Goal: Communication & Community: Ask a question

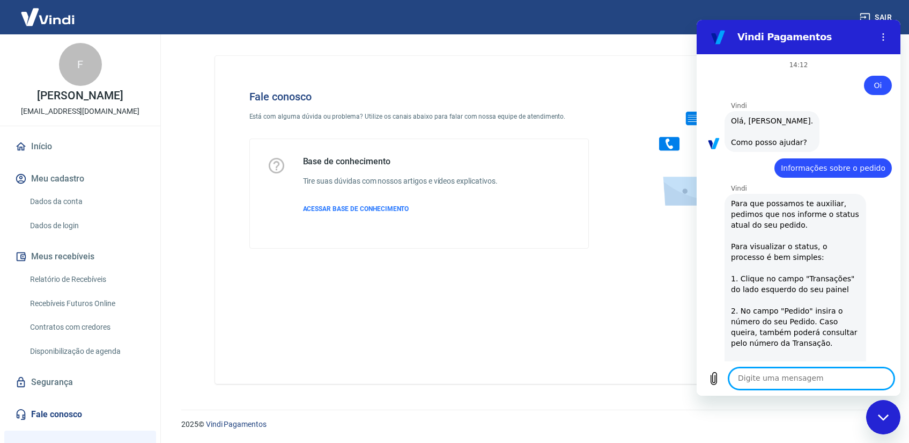
scroll to position [1768, 0]
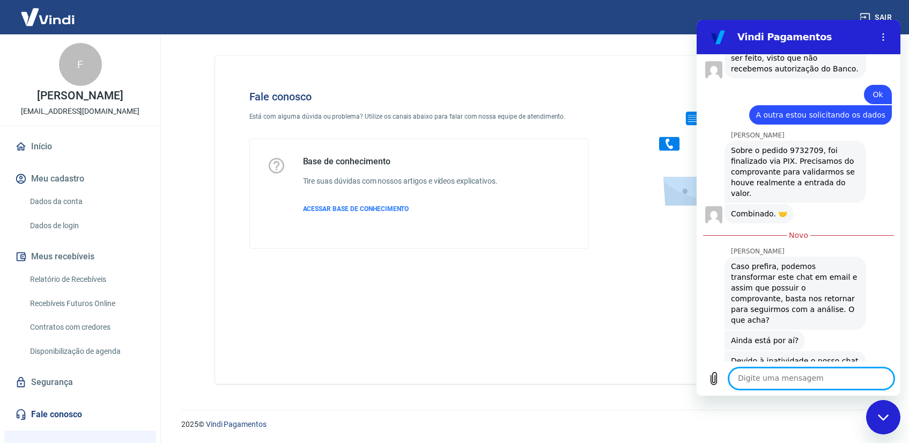
click at [760, 384] on textarea at bounding box center [811, 377] width 165 height 21
type textarea "ola"
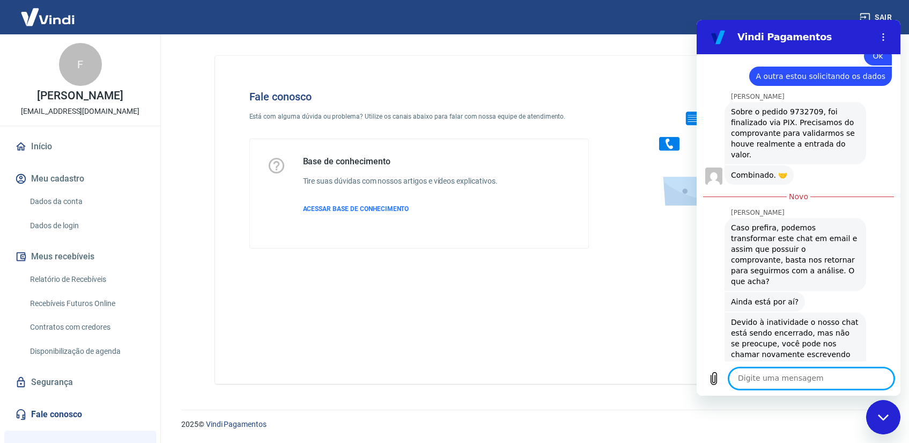
scroll to position [1808, 0]
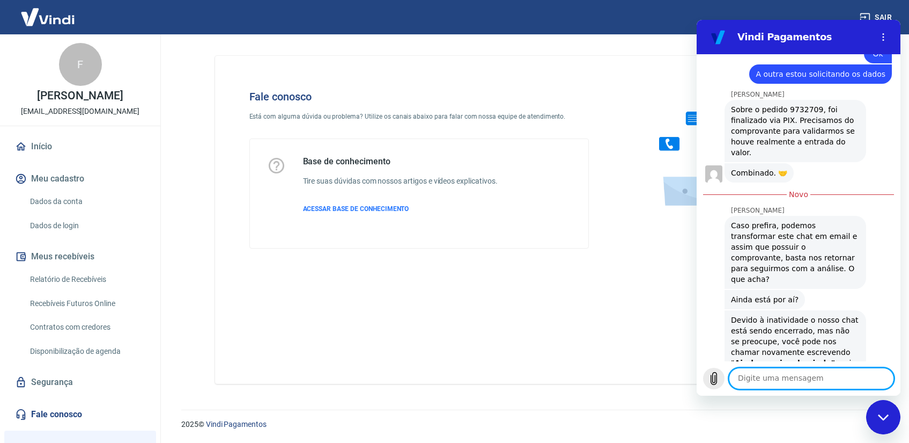
click at [718, 381] on icon "Carregar arquivo" at bounding box center [714, 378] width 13 height 13
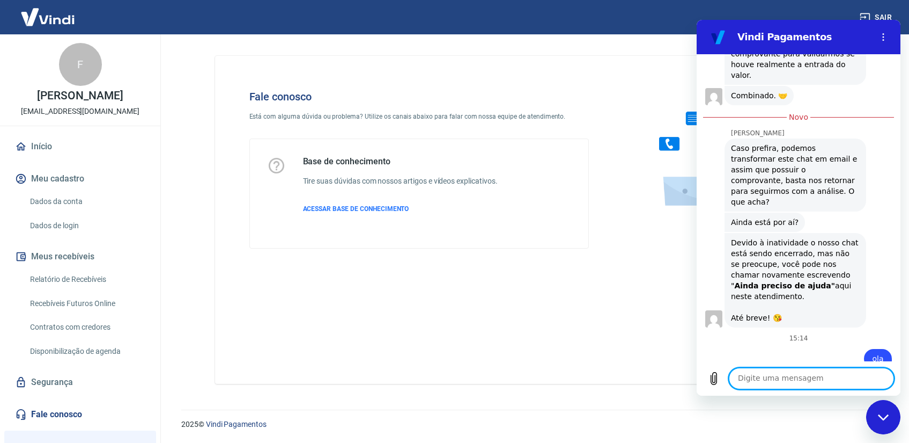
scroll to position [1888, 0]
type textarea "Segue comprovante de pix"
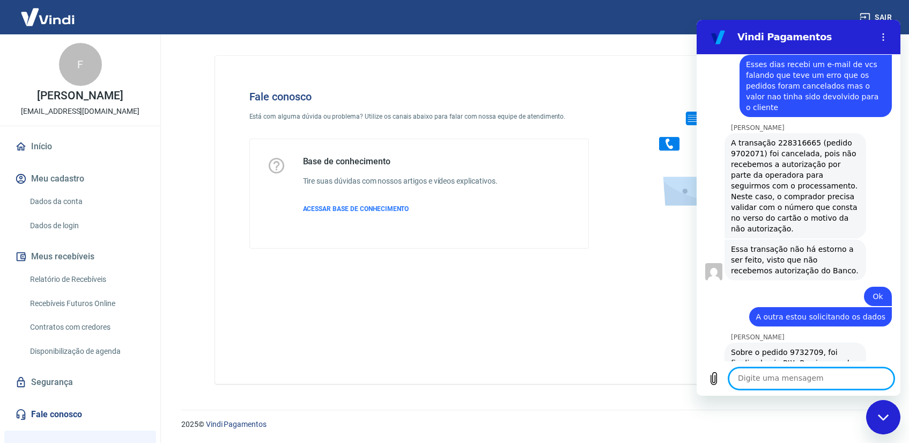
scroll to position [1567, 0]
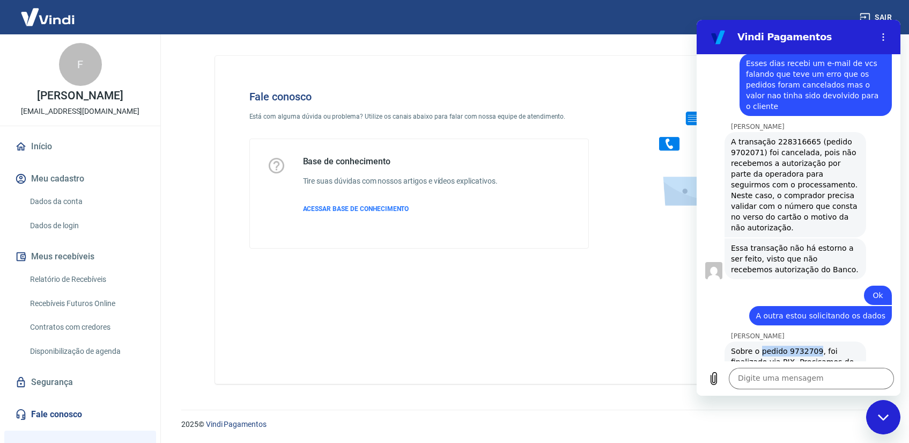
drag, startPoint x: 760, startPoint y: 276, endPoint x: 818, endPoint y: 277, distance: 57.9
click at [818, 345] on span "Sobre o pedido 9732709, foi finalizado via PIX. Precisamos do comprovante para …" at bounding box center [795, 372] width 129 height 54
copy span "pedido 9732709"
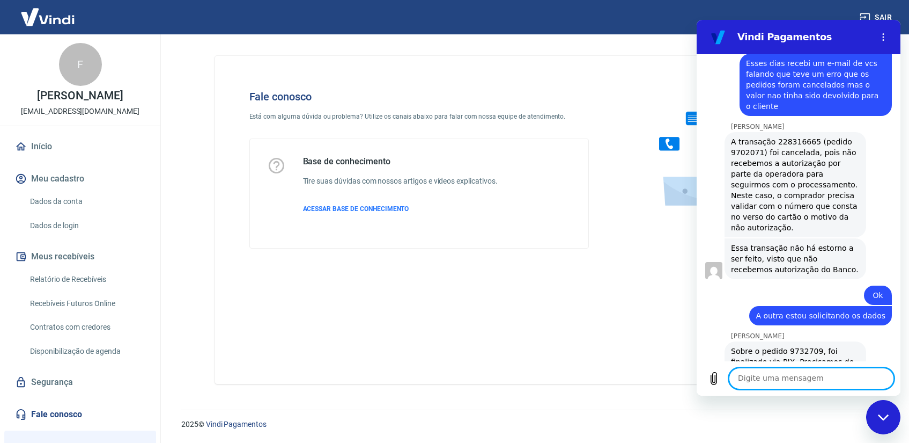
click at [761, 381] on textarea at bounding box center [811, 377] width 165 height 21
paste textarea "pedido 9732709"
type textarea "pedido 9732709"
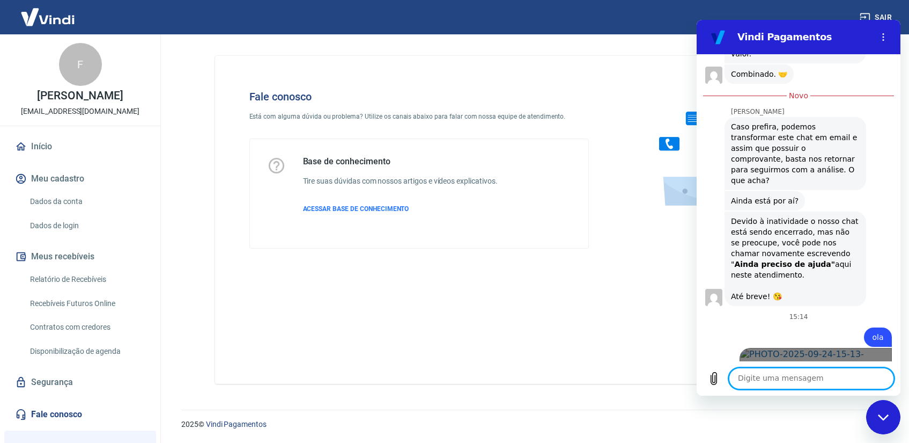
scroll to position [1929, 0]
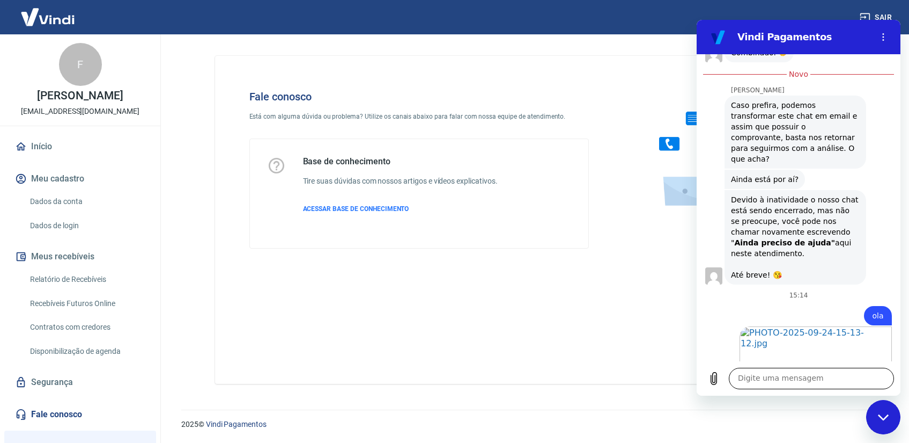
click at [768, 376] on textarea at bounding box center [811, 377] width 165 height 21
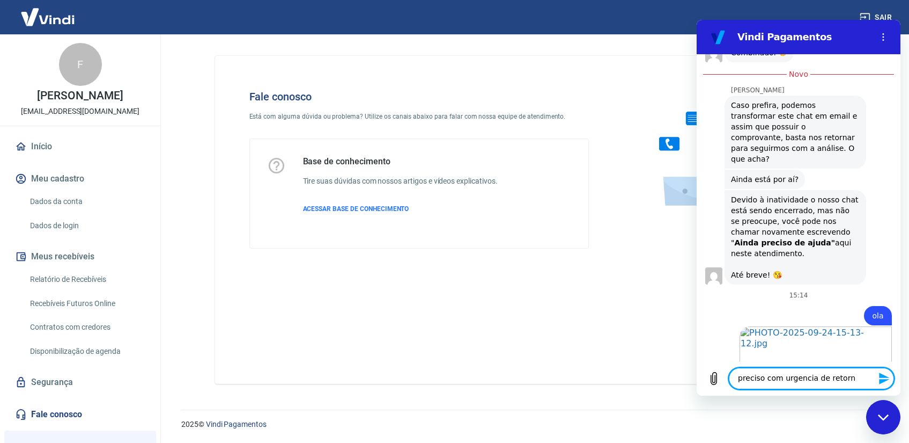
type textarea "preciso com urgencia de retorno"
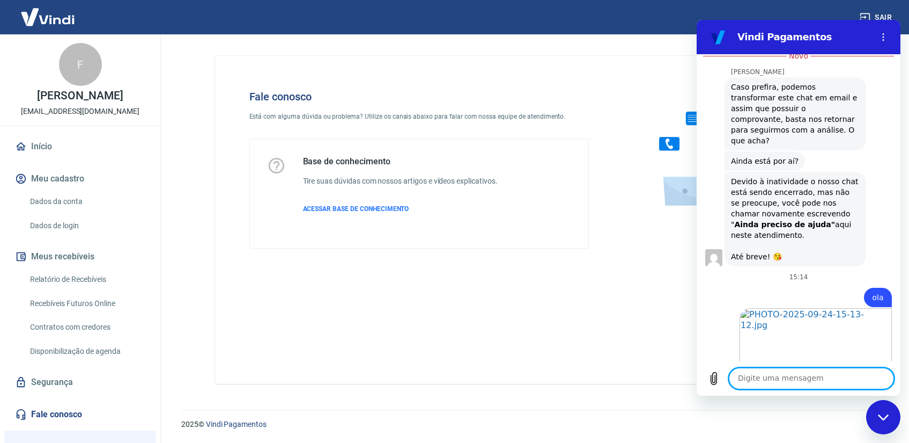
scroll to position [1949, 0]
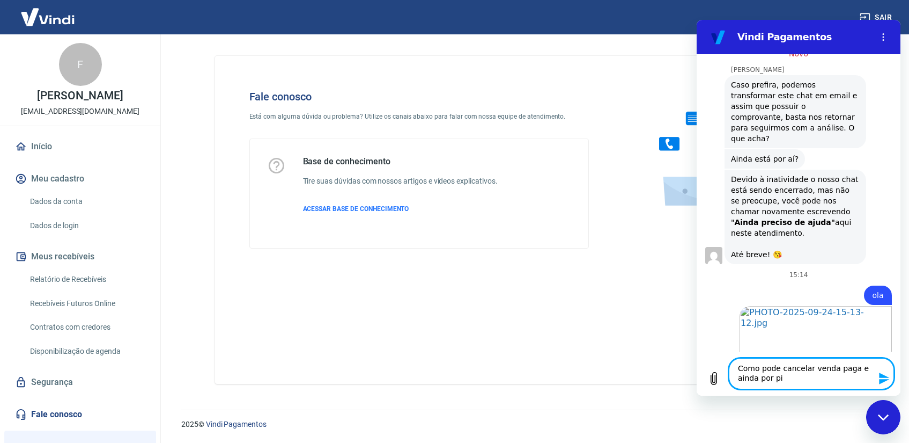
type textarea "Como pode cancelar venda paga e ainda por pix"
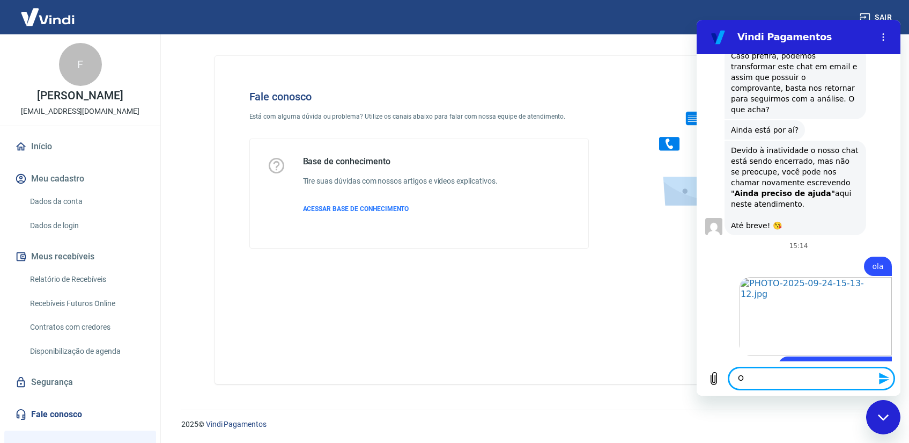
scroll to position [1980, 0]
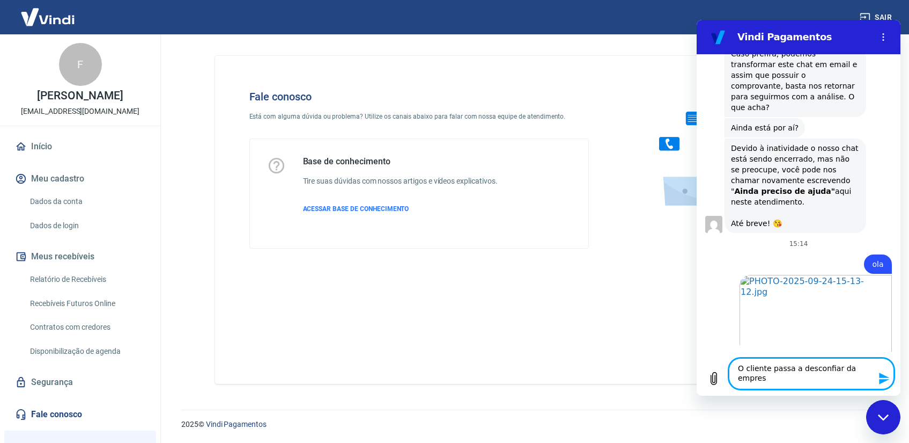
type textarea "O cliente passa a desconfiar da empresa"
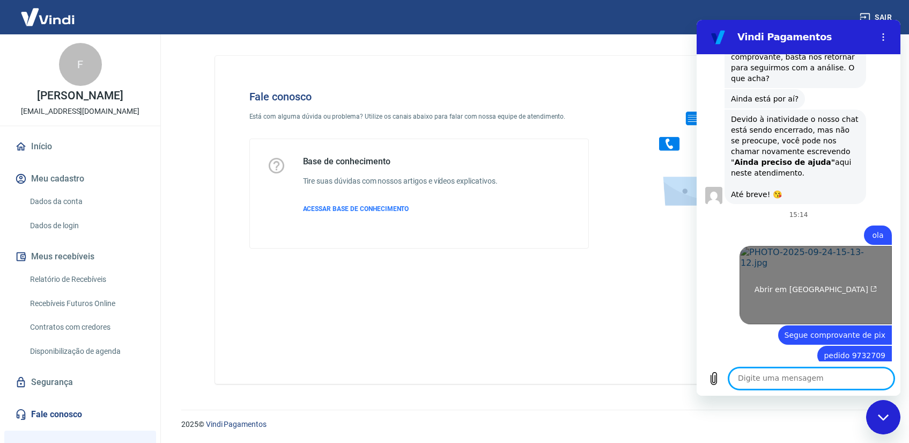
scroll to position [2011, 0]
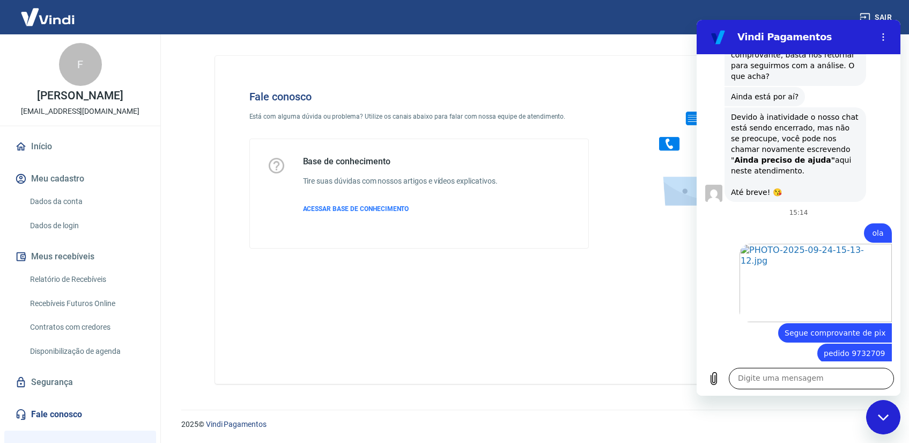
click at [768, 380] on textarea at bounding box center [811, 377] width 165 height 21
click at [764, 377] on textarea at bounding box center [811, 377] width 165 height 21
type textarea "Ainda preciso de ajuda"
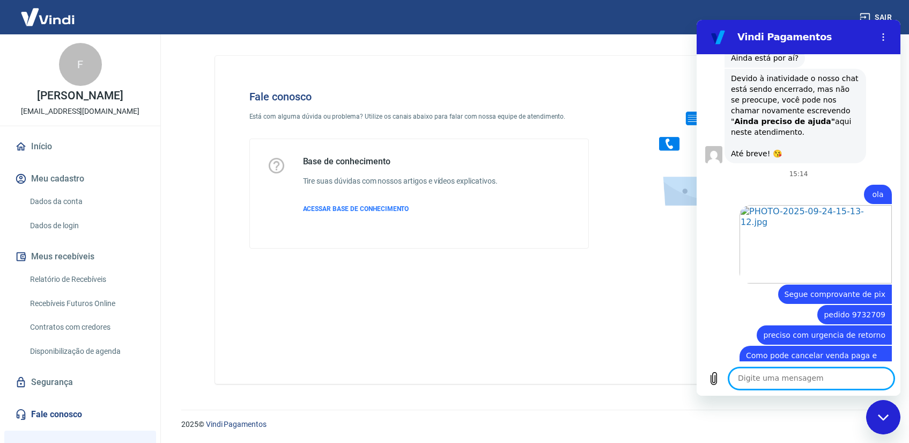
scroll to position [2052, 0]
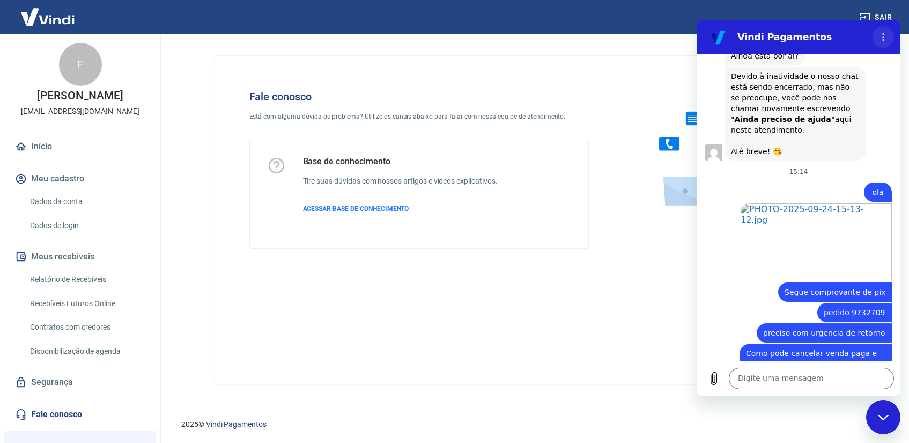
click at [886, 42] on button "Menu de opções" at bounding box center [883, 36] width 21 height 21
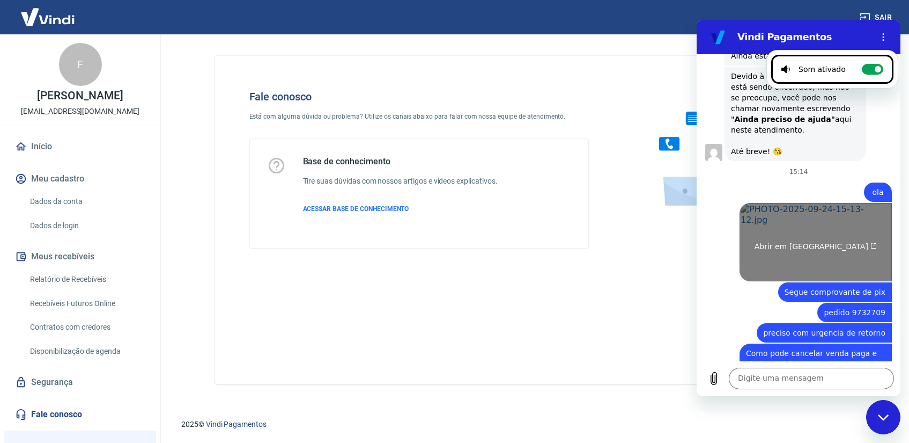
click at [829, 203] on link "Abrir em [GEOGRAPHIC_DATA]" at bounding box center [816, 242] width 152 height 78
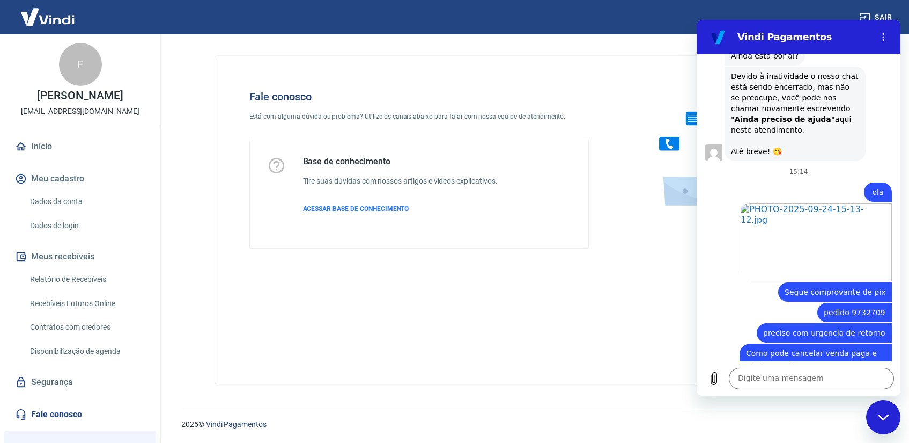
click at [883, 442] on div at bounding box center [882, 449] width 6 height 6
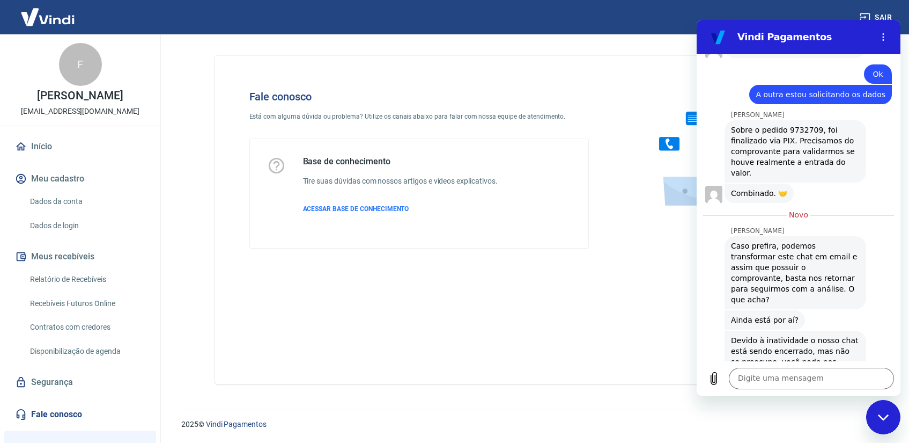
scroll to position [1839, 0]
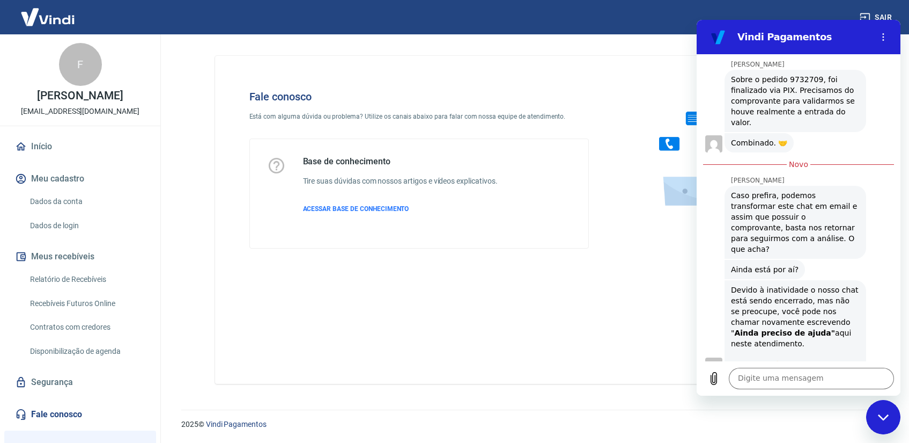
click at [886, 415] on icon "Fechar janela de mensagens" at bounding box center [883, 417] width 11 height 7
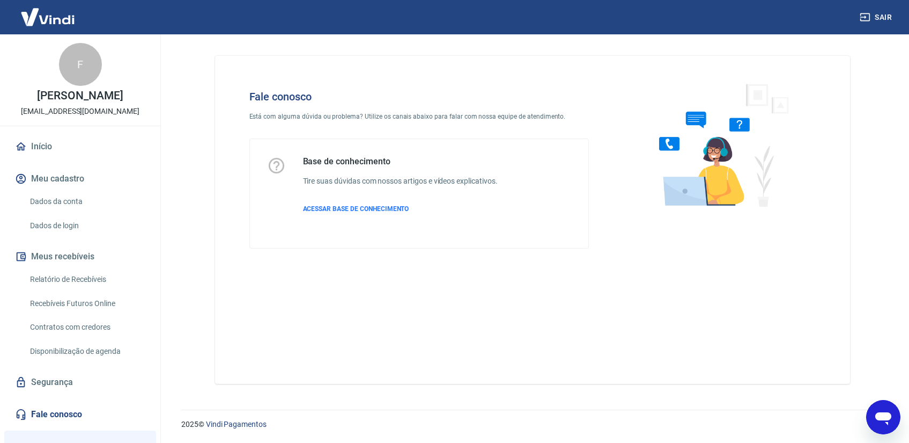
click at [887, 420] on icon "Abrir janela de mensagens" at bounding box center [883, 416] width 19 height 19
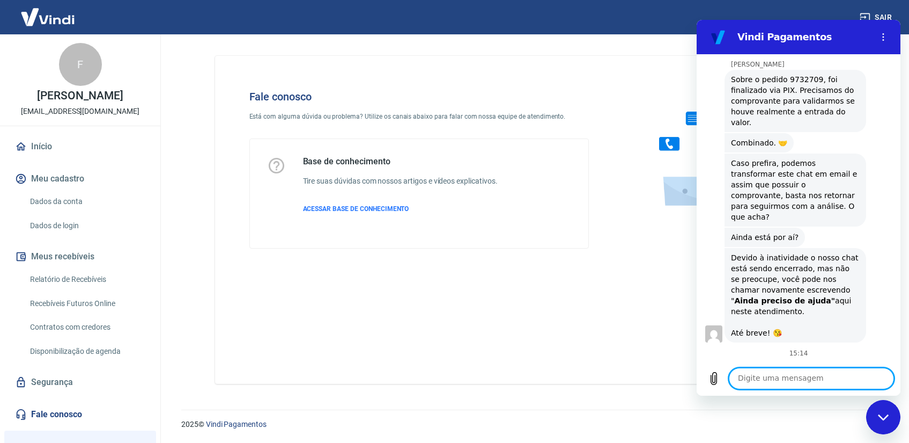
scroll to position [2020, 0]
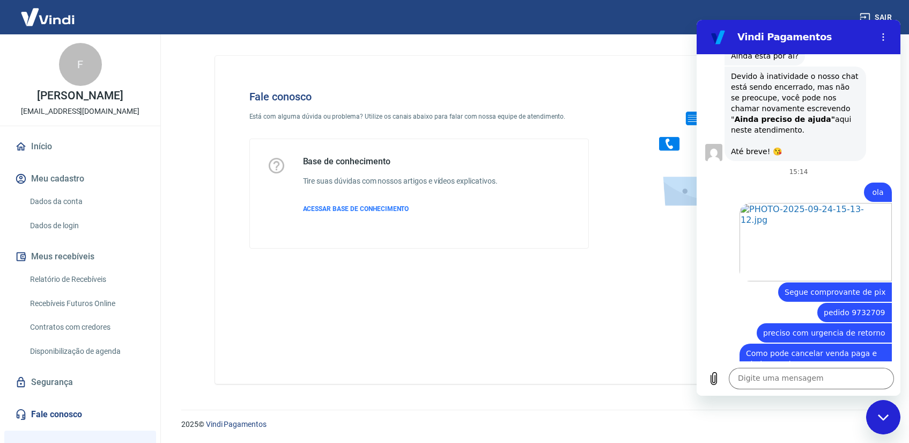
drag, startPoint x: 805, startPoint y: 338, endPoint x: 866, endPoint y: 339, distance: 61.7
click at [885, 426] on div "diz: Ainda preciso de ajuda" at bounding box center [842, 435] width 99 height 19
copy span "Ainda preciso de ajuda"
click at [748, 376] on textarea at bounding box center [811, 377] width 165 height 21
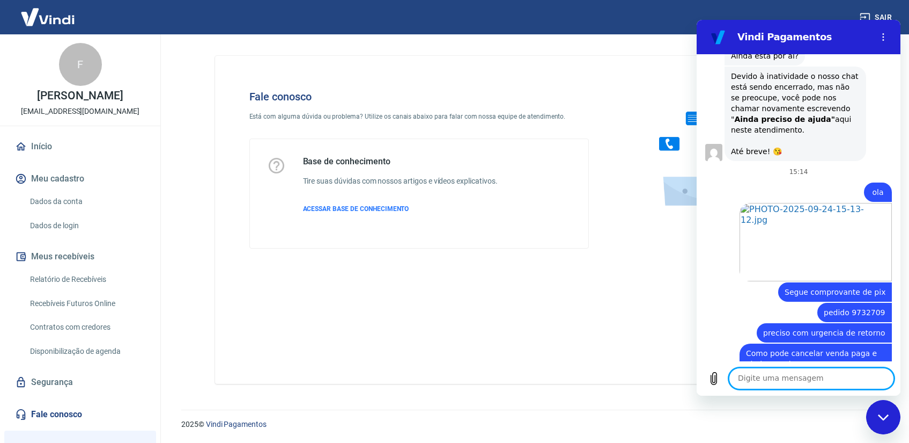
paste textarea "Ainda preciso de ajuda"
type textarea "Ainda preciso de ajuda"
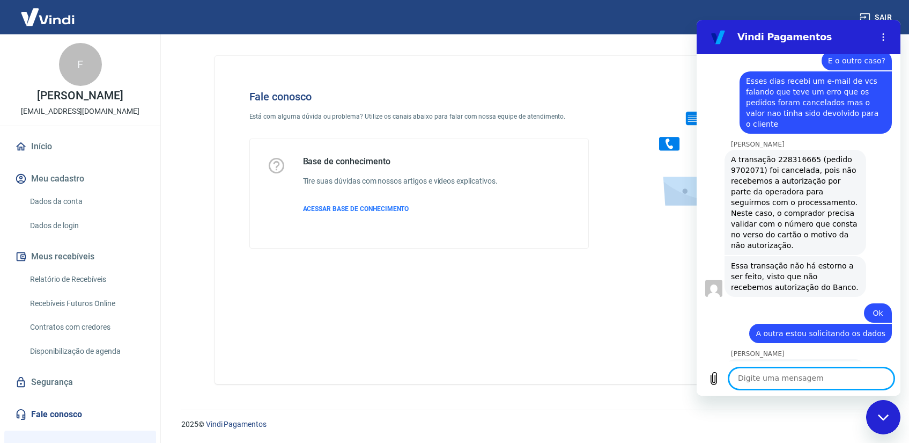
scroll to position [2040, 0]
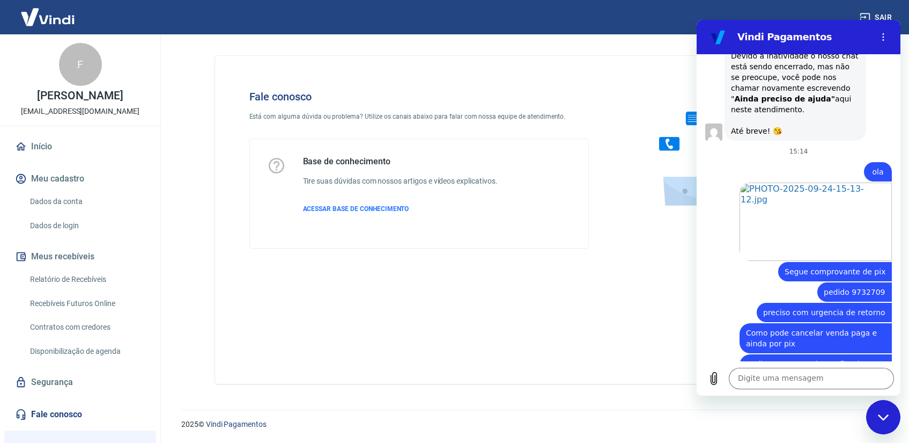
click at [881, 418] on icon "Fechar janela de mensagens" at bounding box center [883, 417] width 11 height 7
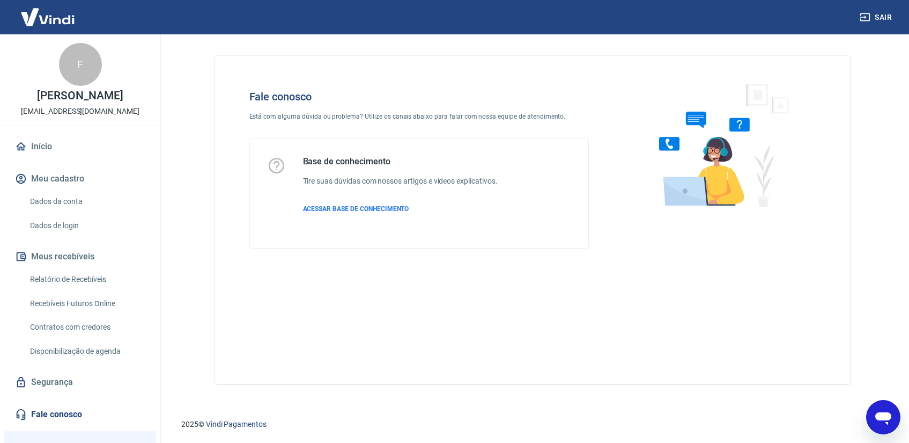
click at [881, 418] on icon "Abrir janela de mensagens" at bounding box center [884, 418] width 16 height 13
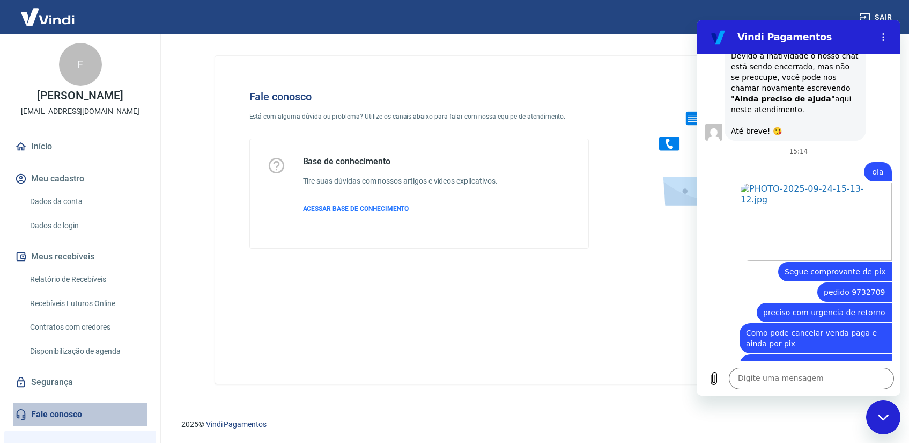
click at [47, 422] on link "Fale conosco" at bounding box center [80, 414] width 135 height 24
click at [883, 42] on button "Menu de opções" at bounding box center [883, 36] width 21 height 21
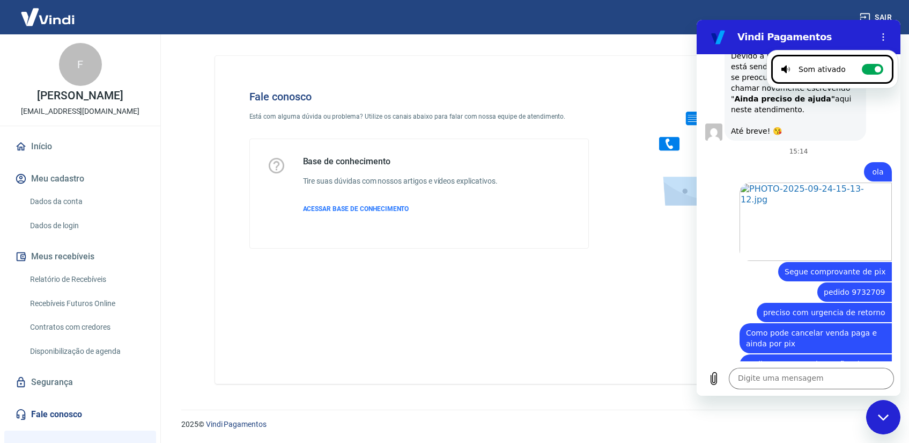
click at [750, 391] on div "15:38" at bounding box center [799, 395] width 204 height 9
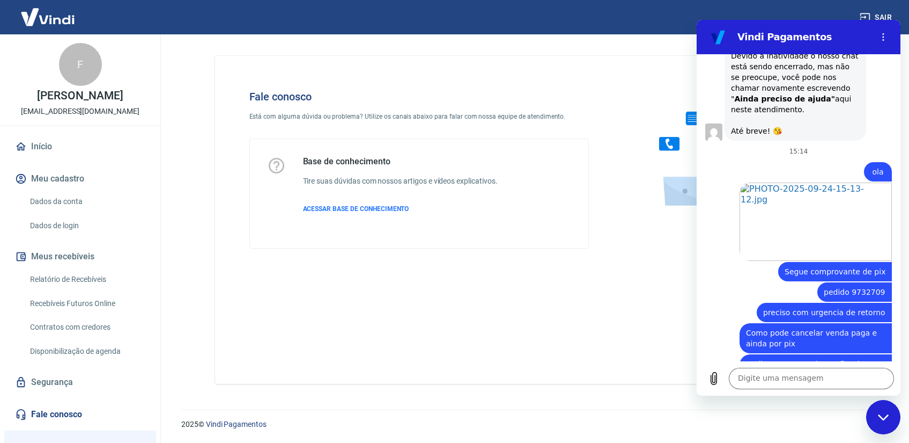
click at [882, 442] on div at bounding box center [881, 448] width 4 height 4
click at [882, 442] on div at bounding box center [880, 447] width 3 height 3
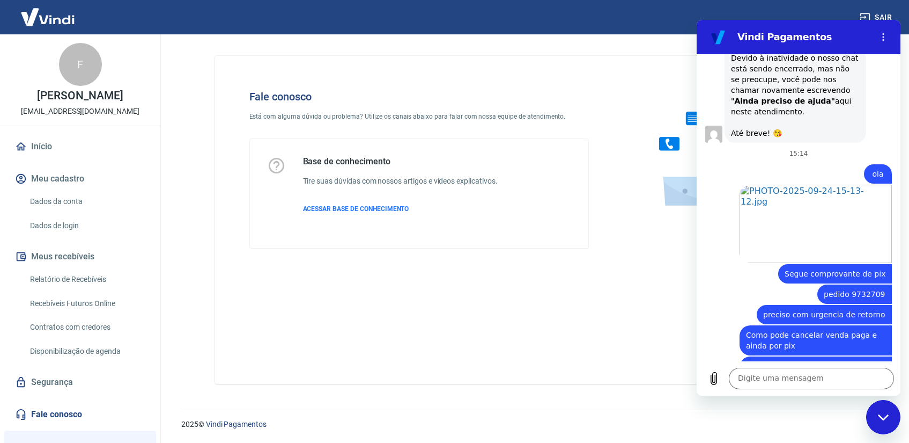
click at [882, 442] on div at bounding box center [880, 449] width 3 height 3
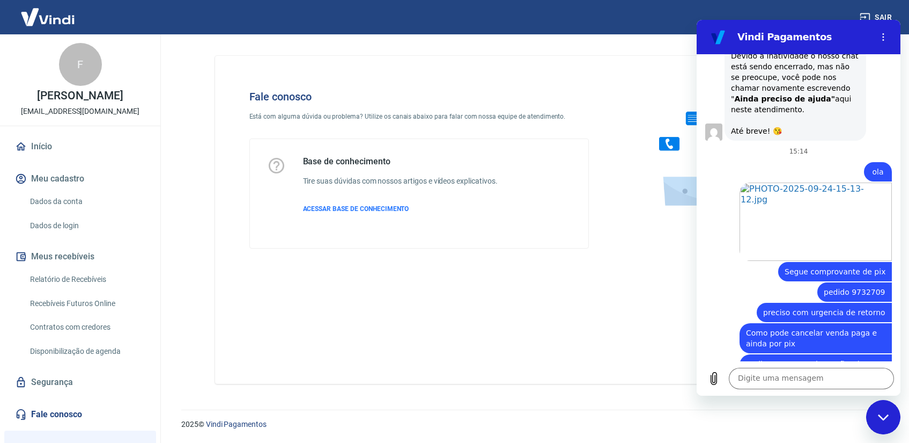
click at [716, 40] on figure at bounding box center [718, 36] width 21 height 21
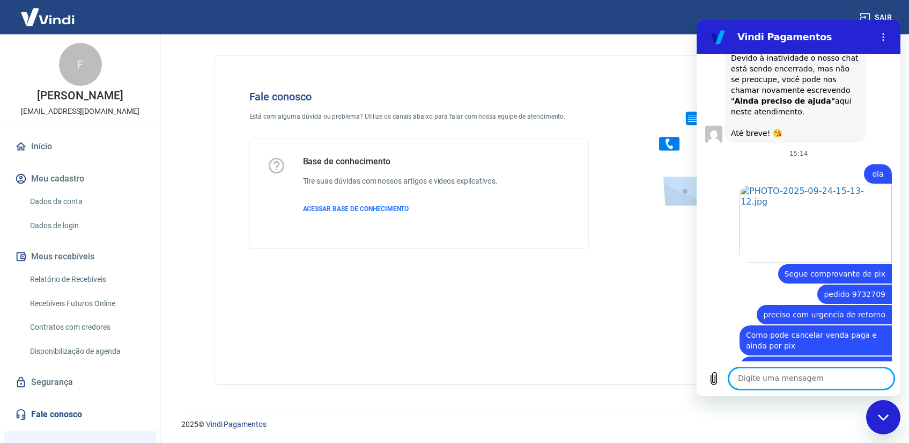
scroll to position [2040, 0]
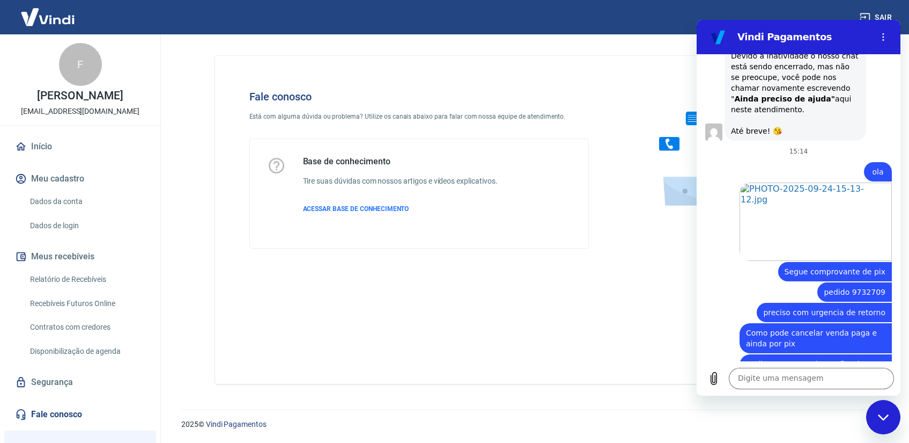
click at [889, 416] on div "Fechar janela de mensagens" at bounding box center [883, 417] width 32 height 32
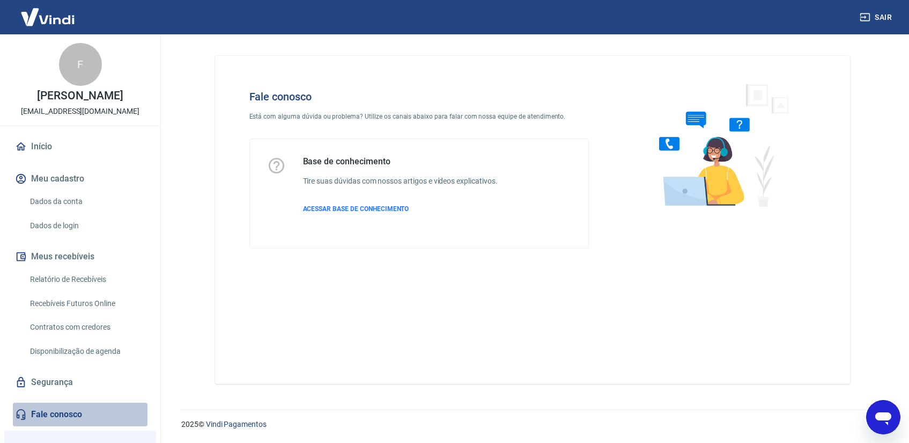
click at [80, 423] on link "Fale conosco" at bounding box center [80, 414] width 135 height 24
click at [890, 413] on icon "Abrir janela de mensagens" at bounding box center [883, 416] width 19 height 19
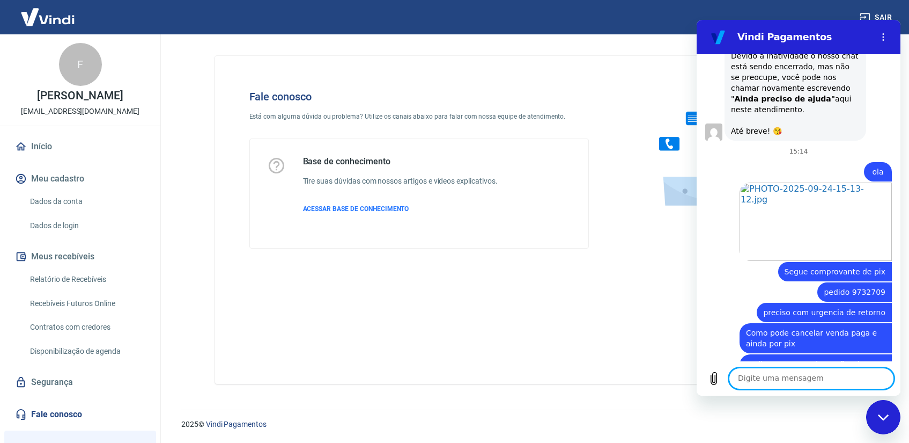
click at [755, 381] on textarea at bounding box center [811, 377] width 165 height 21
type textarea "?"
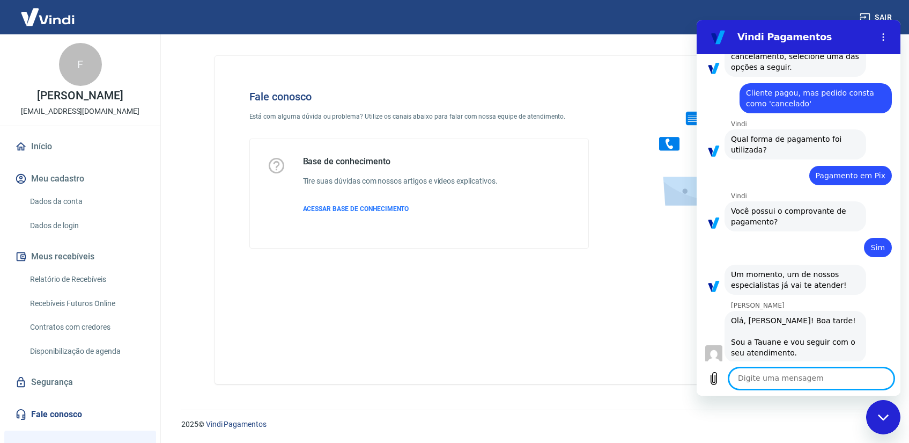
scroll to position [849, 0]
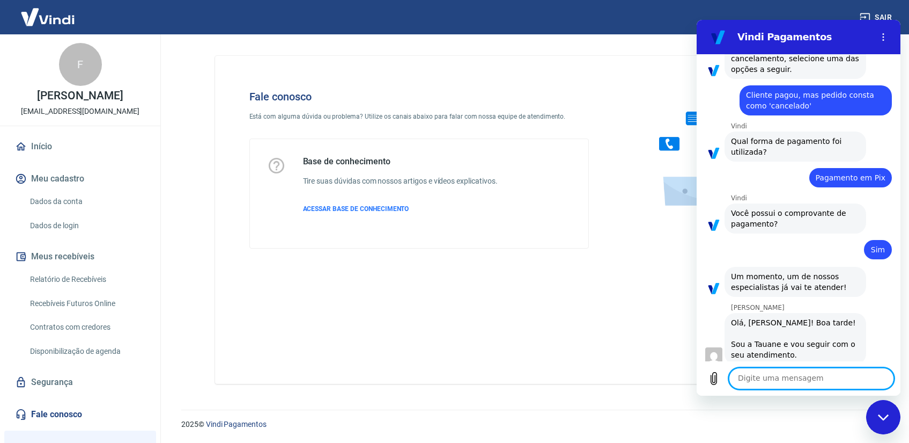
click at [713, 37] on figure at bounding box center [718, 36] width 21 height 21
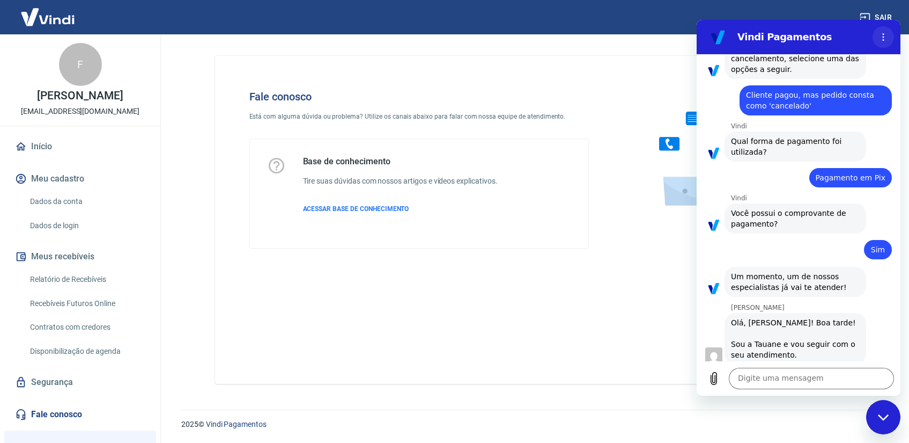
click at [876, 33] on button "Menu de opções" at bounding box center [883, 36] width 21 height 21
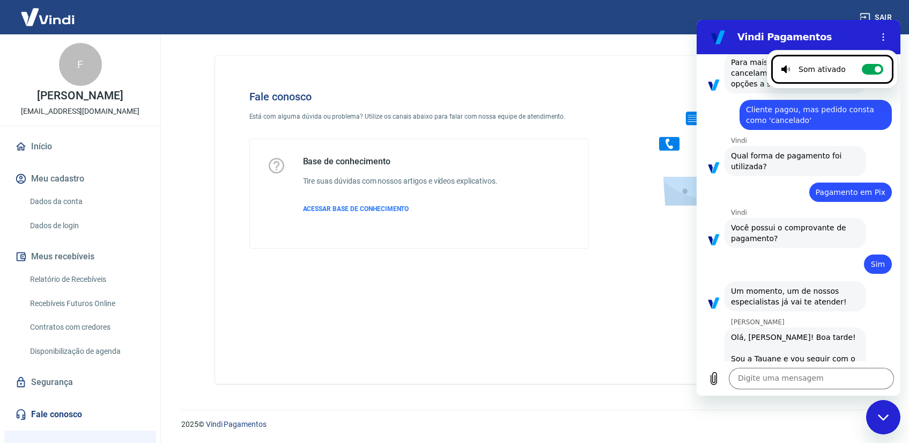
click at [815, 146] on div "Vindi diz: Qual forma de pagamento foi utilizada?" at bounding box center [796, 161] width 142 height 30
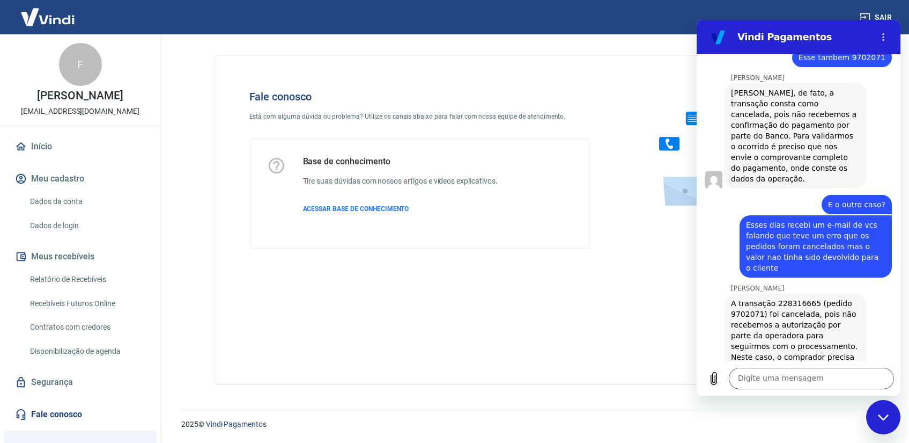
scroll to position [2061, 0]
